Goal: Information Seeking & Learning: Learn about a topic

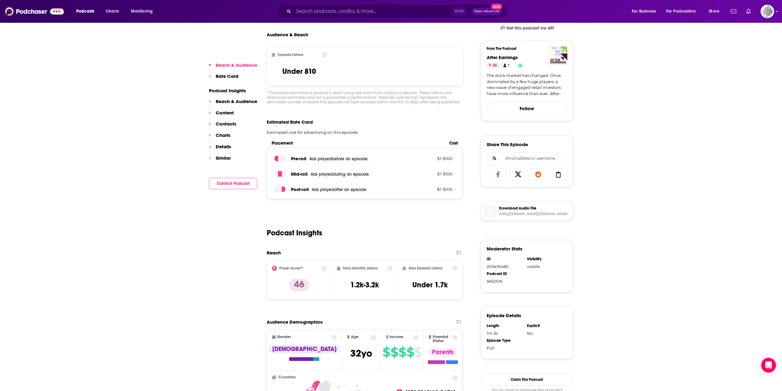
scroll to position [146, 0]
click at [336, 10] on input "Search podcasts, credits, & more..." at bounding box center [372, 11] width 159 height 10
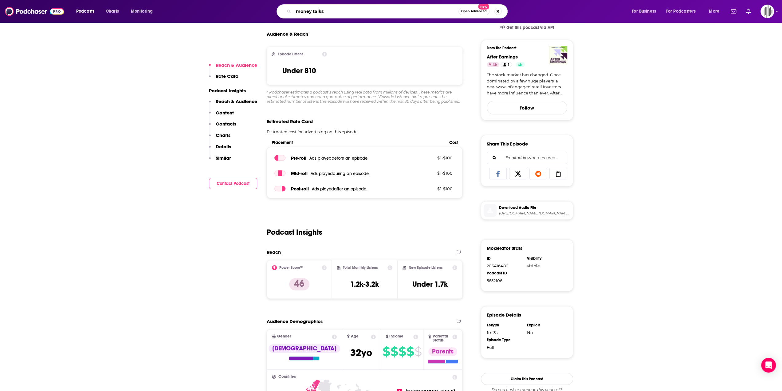
type input "money talks"
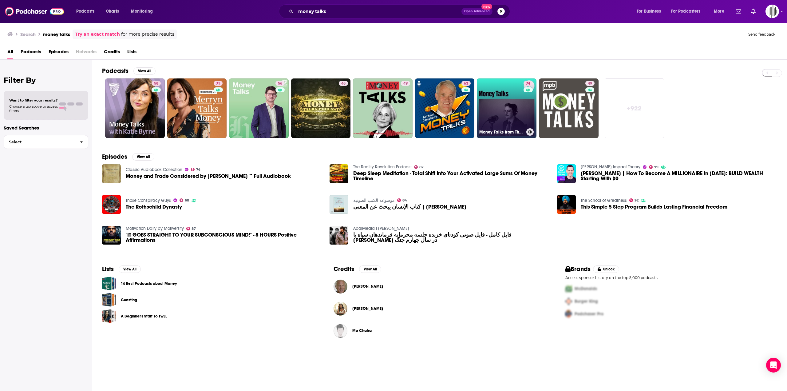
click at [511, 106] on link "74 Money Talks from The Economist" at bounding box center [507, 108] width 60 height 60
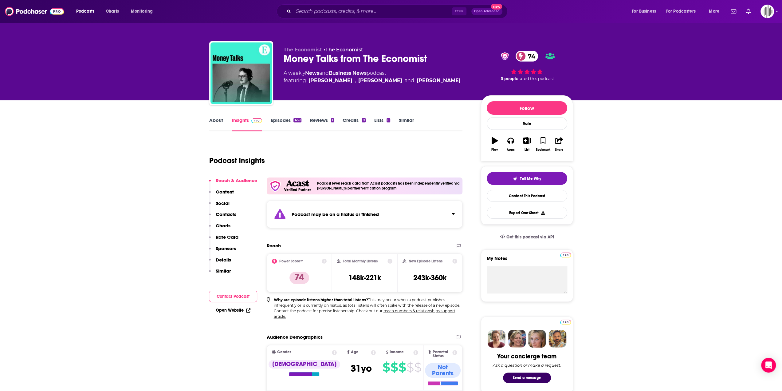
click at [211, 123] on link "About" at bounding box center [216, 124] width 14 height 14
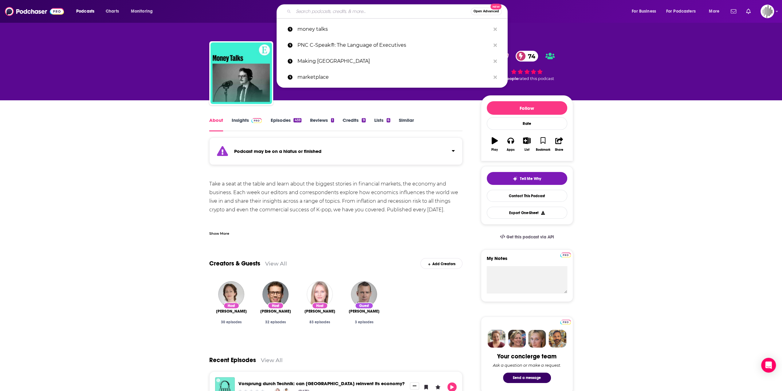
click at [316, 10] on input "Search podcasts, credits, & more..." at bounding box center [381, 11] width 177 height 10
paste input "[PERSON_NAME] show peer to peer conversations"
type input "[PERSON_NAME] show peer to peer conversations"
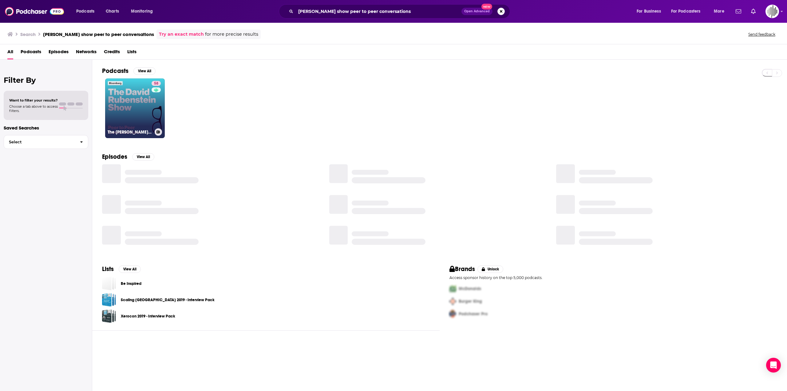
click at [125, 109] on link "58 The [PERSON_NAME] Show" at bounding box center [135, 108] width 60 height 60
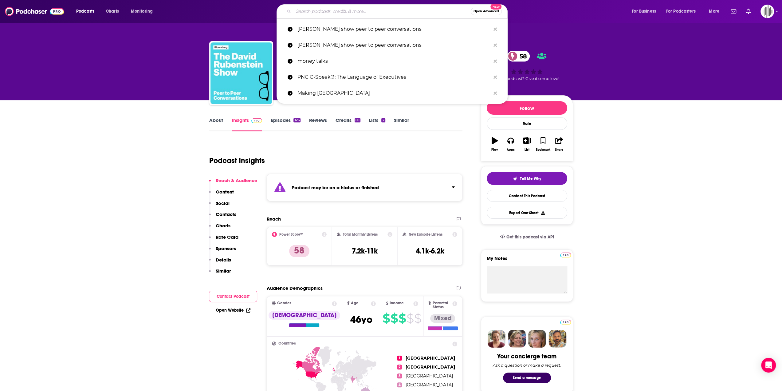
click at [376, 6] on input "Search podcasts, credits, & more..." at bounding box center [381, 11] width 177 height 10
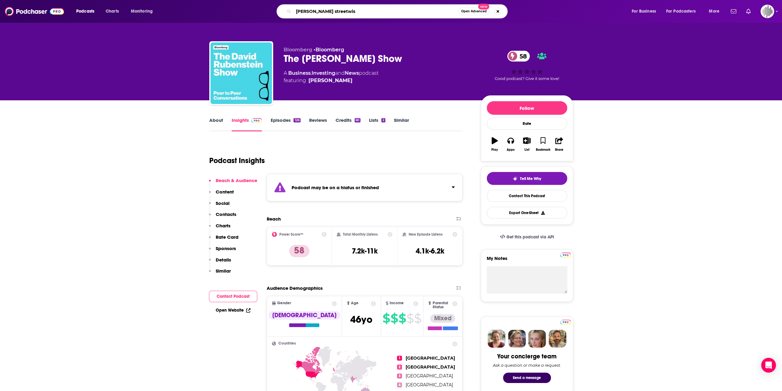
type input "[PERSON_NAME] streetwise"
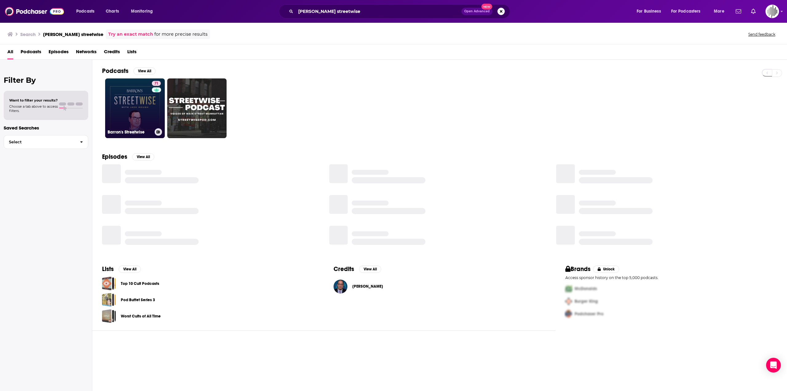
click at [148, 116] on link "71 [PERSON_NAME] Streetwise" at bounding box center [135, 108] width 60 height 60
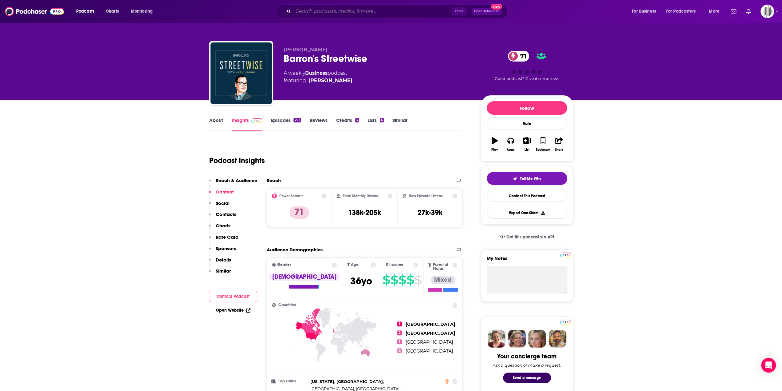
click at [365, 9] on input "Search podcasts, credits, & more..." at bounding box center [372, 11] width 159 height 10
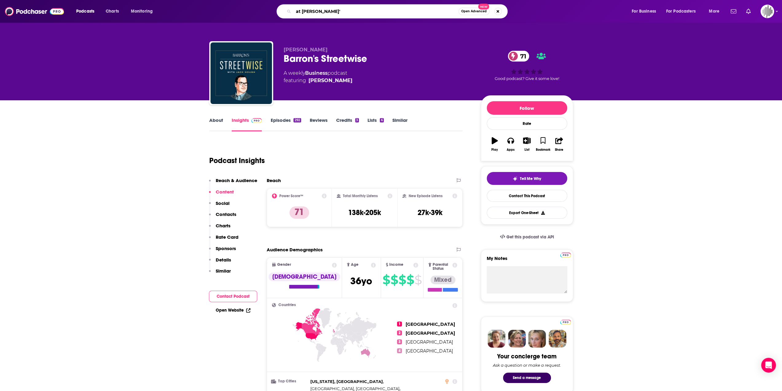
type input "at [PERSON_NAME]"
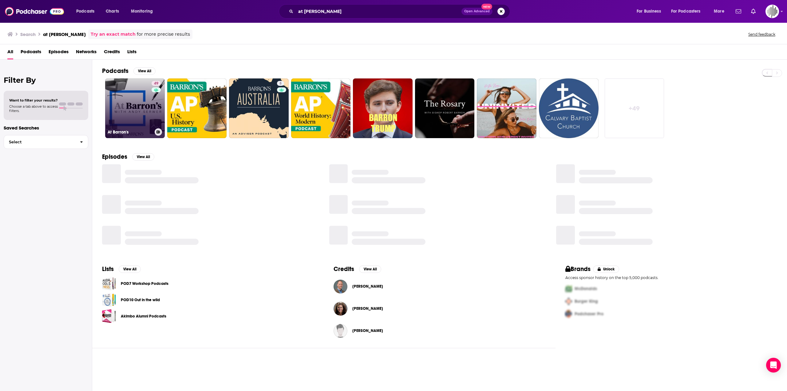
click at [141, 109] on link "49 At [PERSON_NAME]" at bounding box center [135, 108] width 60 height 60
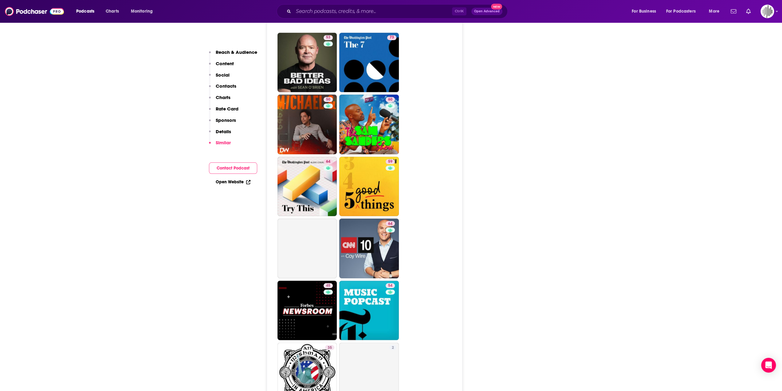
scroll to position [1125, 0]
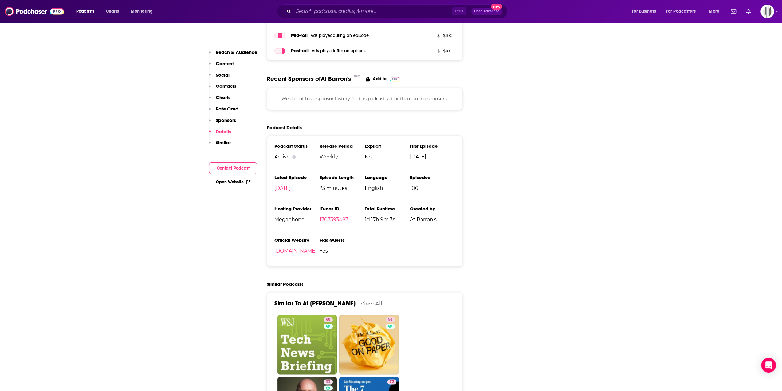
click at [230, 63] on p "Content" at bounding box center [225, 64] width 18 height 6
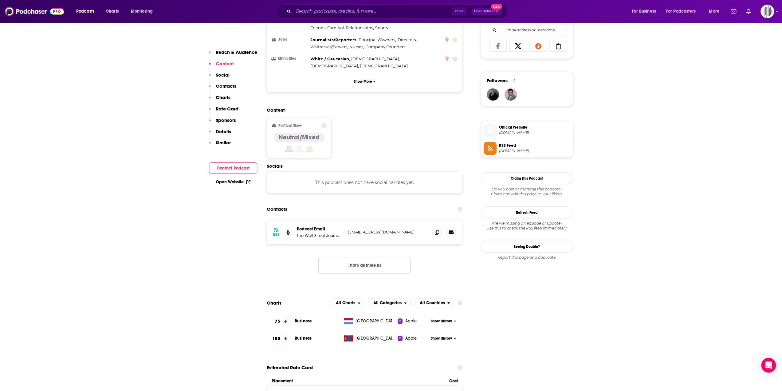
scroll to position [398, 0]
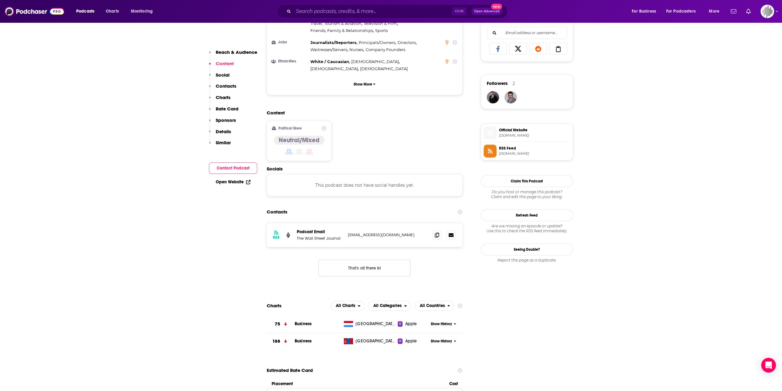
click at [388, 110] on div "Content Political Skew Neutral/Mixed" at bounding box center [365, 138] width 196 height 56
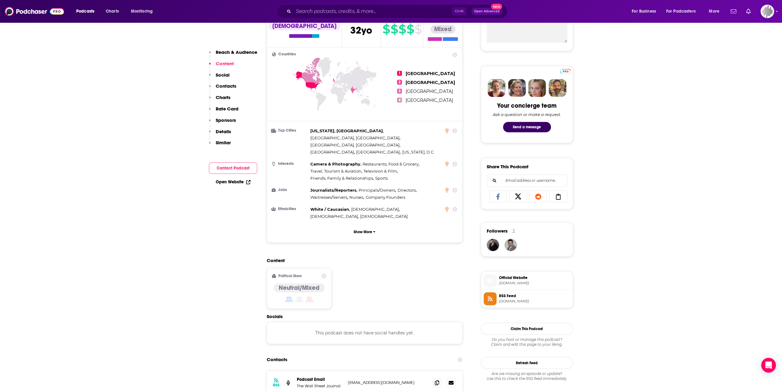
scroll to position [0, 0]
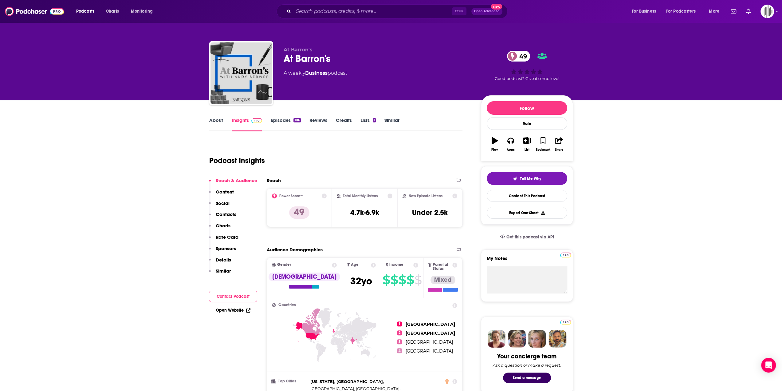
click at [284, 120] on link "Episodes 106" at bounding box center [285, 124] width 30 height 14
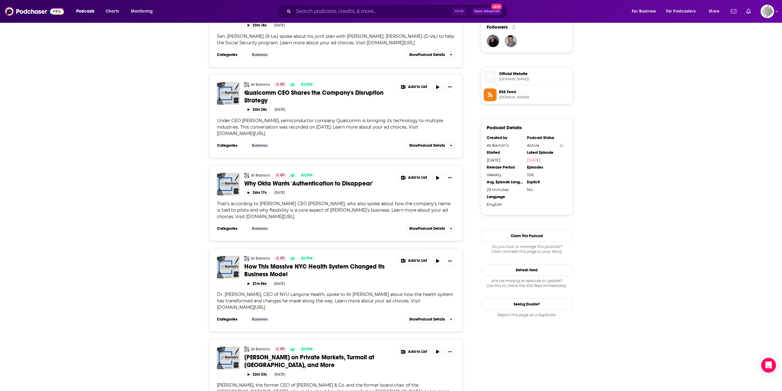
scroll to position [476, 0]
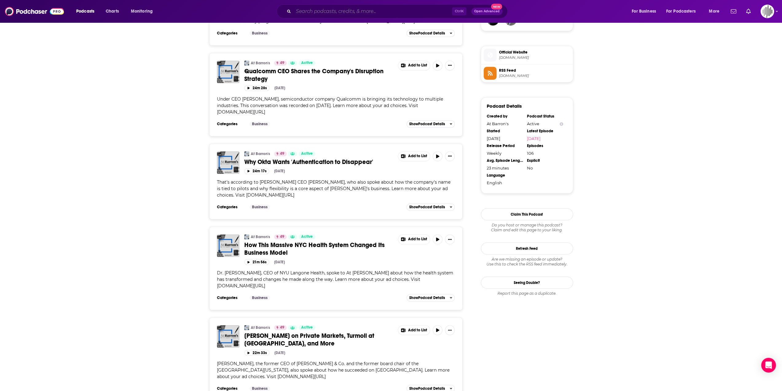
click at [318, 10] on input "Search podcasts, credits, & more..." at bounding box center [372, 11] width 159 height 10
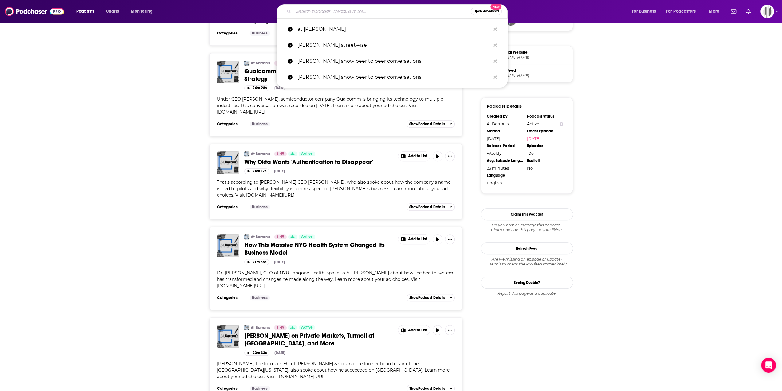
paste input "Bloomberg Intelligence Tech Disruptors"
type input "Bloomberg Intelligence Tech Disruptors"
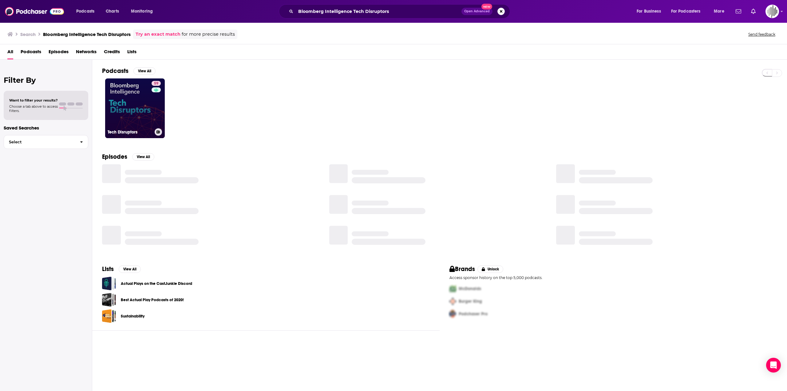
click at [127, 107] on link "59 Tech Disruptors" at bounding box center [135, 108] width 60 height 60
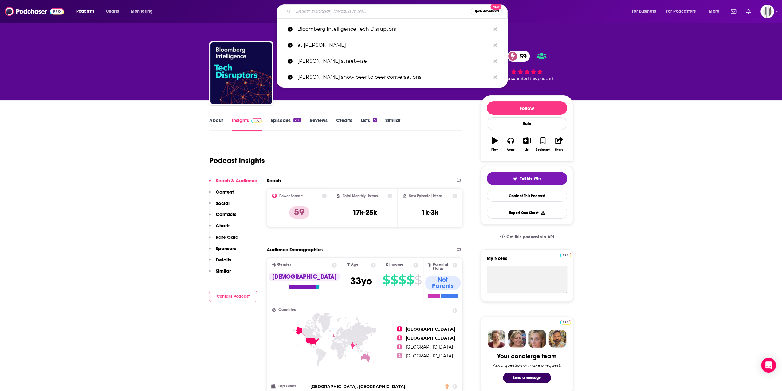
click at [330, 12] on input "Search podcasts, credits, & more..." at bounding box center [381, 11] width 177 height 10
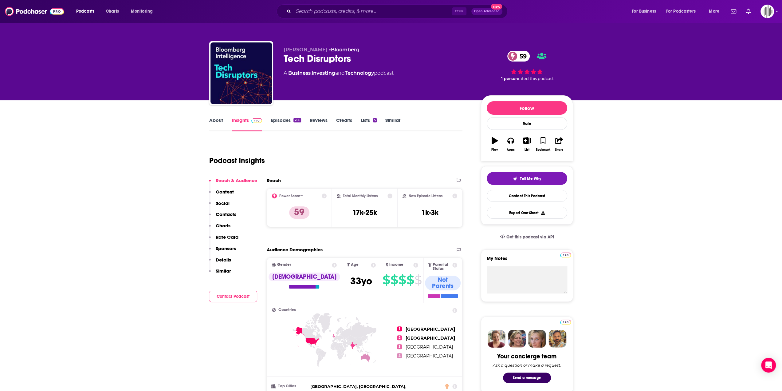
click at [220, 117] on link "About" at bounding box center [216, 124] width 14 height 14
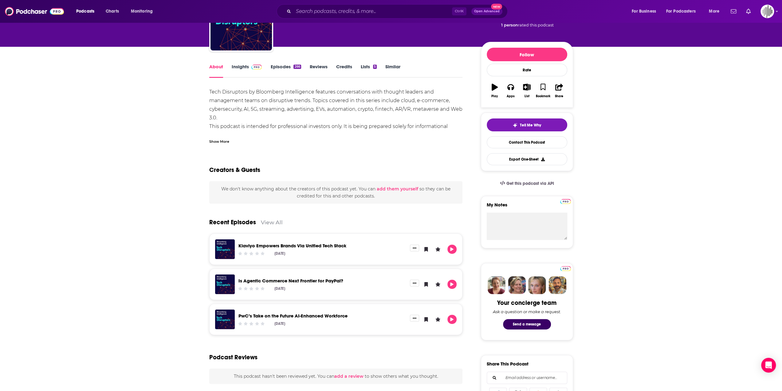
scroll to position [55, 0]
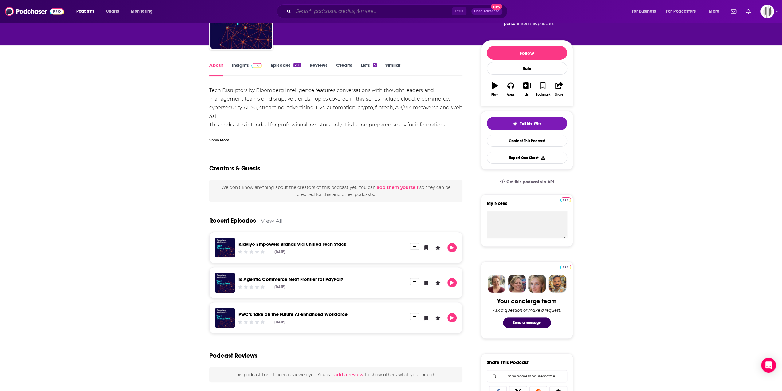
click at [327, 12] on input "Search podcasts, credits, & more..." at bounding box center [372, 11] width 159 height 10
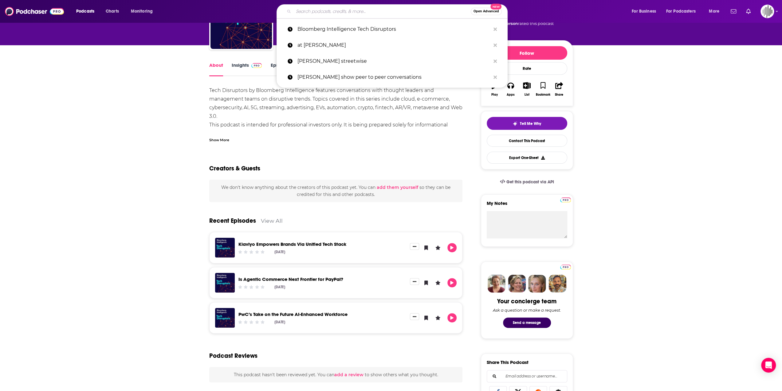
paste input "Decoder with [PERSON_NAME]"
type input "Decoder with [PERSON_NAME]"
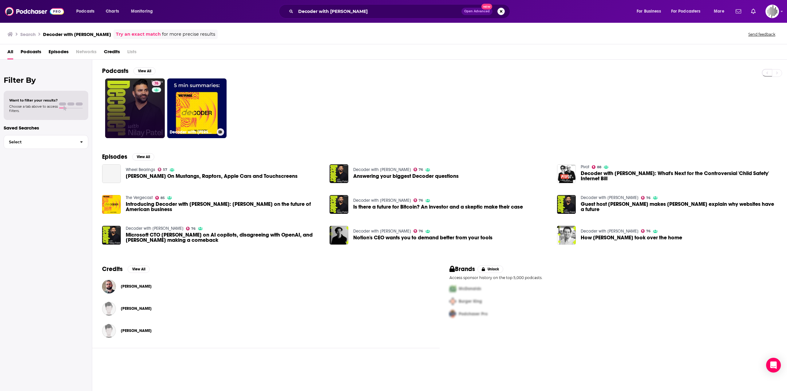
click at [150, 116] on link "76" at bounding box center [135, 108] width 60 height 60
